Goal: Find contact information: Find contact information

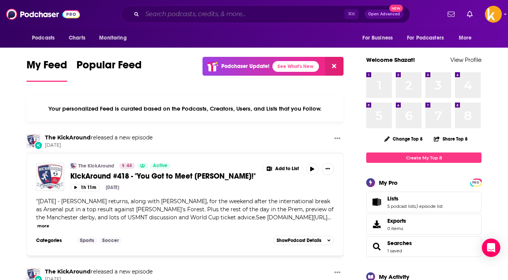
click at [172, 14] on input "Search podcasts, credits, & more..." at bounding box center [243, 14] width 202 height 12
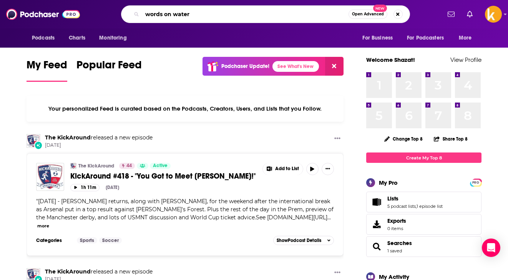
type input "words on water"
click at [221, 13] on input "words on water" at bounding box center [245, 14] width 206 height 12
click at [220, 13] on input "words on water" at bounding box center [245, 14] width 206 height 12
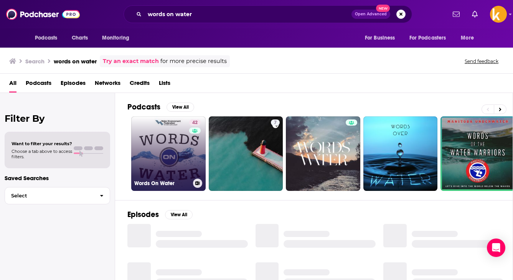
click at [170, 162] on link "42 Words On Water" at bounding box center [168, 153] width 74 height 74
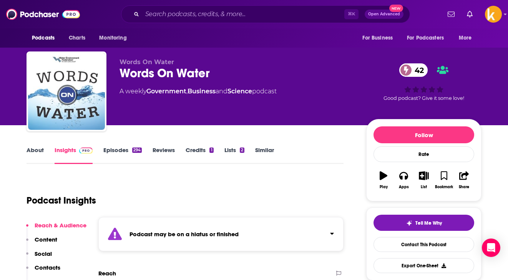
click at [33, 152] on link "About" at bounding box center [34, 155] width 17 height 18
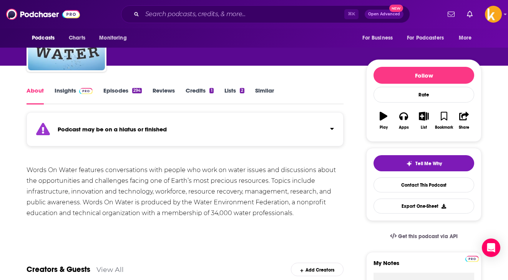
scroll to position [70, 0]
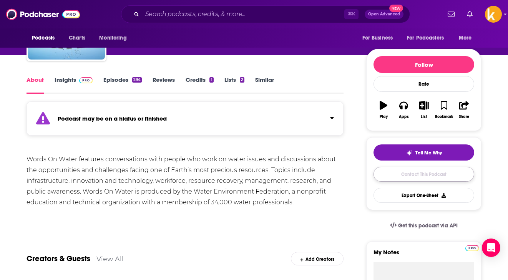
click at [395, 179] on link "Contact This Podcast" at bounding box center [423, 174] width 101 height 15
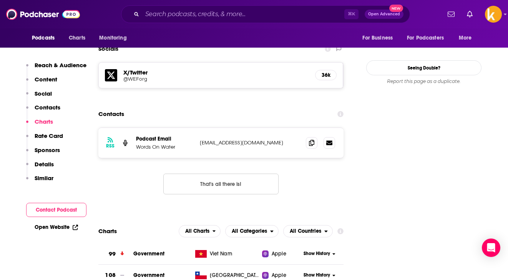
scroll to position [694, 0]
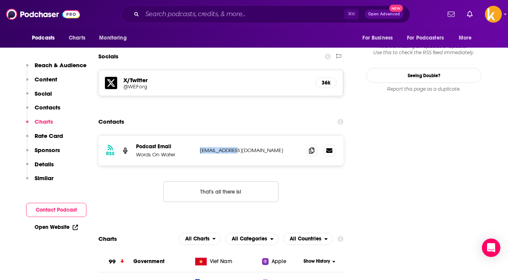
drag, startPoint x: 230, startPoint y: 131, endPoint x: 196, endPoint y: 130, distance: 34.2
click at [196, 136] on div "RSS Podcast Email Words On Water [EMAIL_ADDRESS][DOMAIN_NAME] [EMAIL_ADDRESS][D…" at bounding box center [220, 151] width 245 height 30
copy div "[EMAIL_ADDRESS][DOMAIN_NAME]"
